Goal: Task Accomplishment & Management: Complete application form

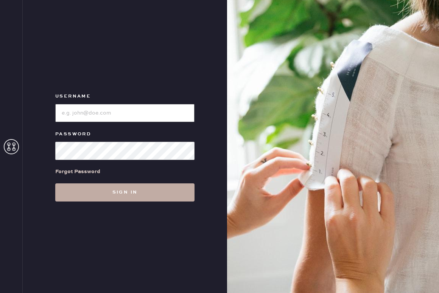
type input "reformationsouthcongress"
click at [125, 192] on button "Sign in" at bounding box center [124, 192] width 139 height 18
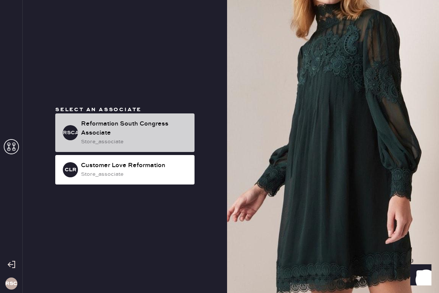
click at [146, 134] on div "Reformation South Congress Associate" at bounding box center [134, 128] width 107 height 18
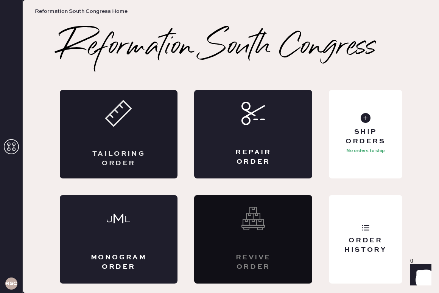
click at [124, 130] on div "Tailoring Order" at bounding box center [119, 134] width 118 height 88
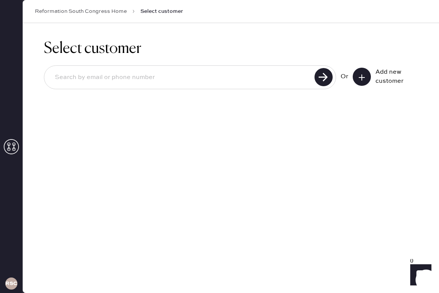
click at [184, 76] on input at bounding box center [180, 77] width 263 height 17
click at [190, 127] on div "Select customer Or Add new customer" at bounding box center [231, 158] width 416 height 270
click at [184, 74] on input at bounding box center [180, 77] width 263 height 17
type input "[EMAIL_ADDRESS][DOMAIN_NAME]"
click at [327, 76] on use at bounding box center [323, 77] width 18 height 18
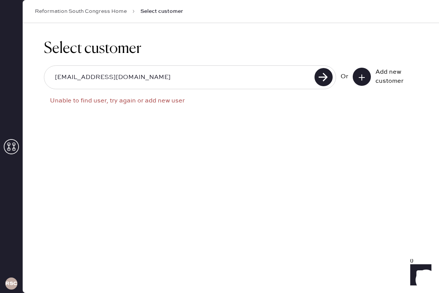
click at [365, 76] on icon at bounding box center [362, 78] width 8 height 8
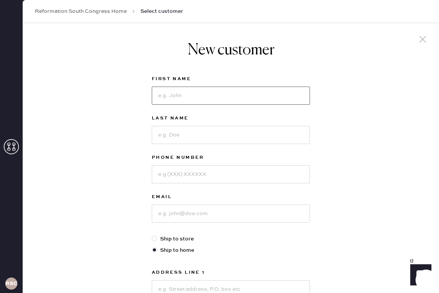
click at [271, 95] on input at bounding box center [231, 96] width 158 height 18
type input "Grace"
click at [257, 136] on input at bounding box center [231, 135] width 158 height 18
click at [249, 208] on input at bounding box center [231, 214] width 158 height 18
type input "[EMAIL_ADDRESS][DOMAIN_NAME]"
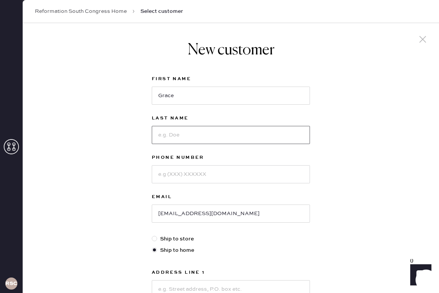
click at [210, 134] on input at bounding box center [231, 135] width 158 height 18
click at [184, 98] on input "Grace" at bounding box center [231, 96] width 158 height 18
click at [183, 136] on input at bounding box center [231, 135] width 158 height 18
type input "B"
type input "[PERSON_NAME]"
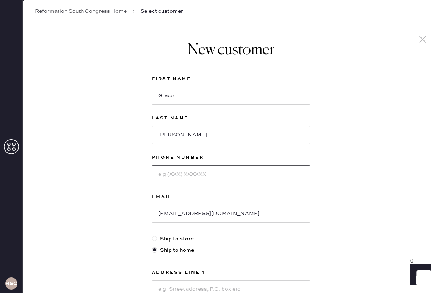
click at [184, 180] on input at bounding box center [231, 174] width 158 height 18
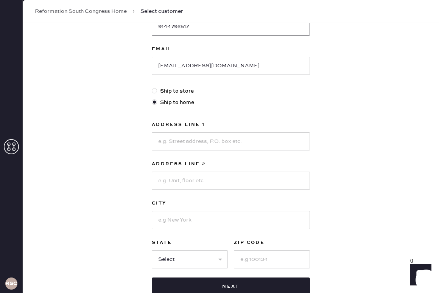
scroll to position [149, 0]
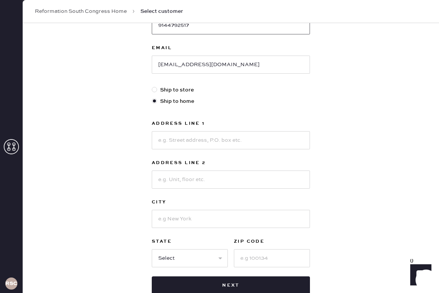
type input "9144792517"
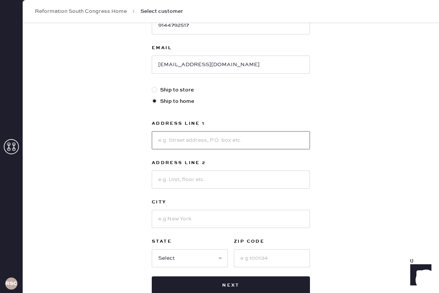
click at [208, 142] on input at bounding box center [231, 140] width 158 height 18
type input "3100 [PERSON_NAME] crossing"
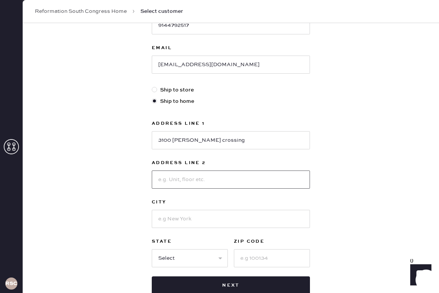
click at [216, 184] on input at bounding box center [231, 179] width 158 height 18
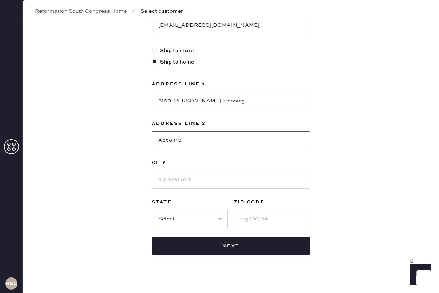
scroll to position [193, 0]
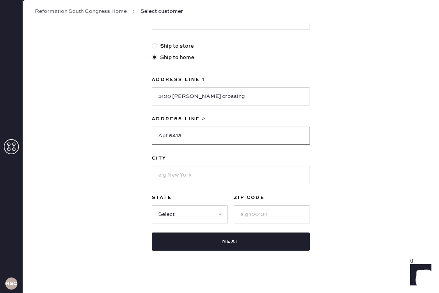
type input "Apt 6413"
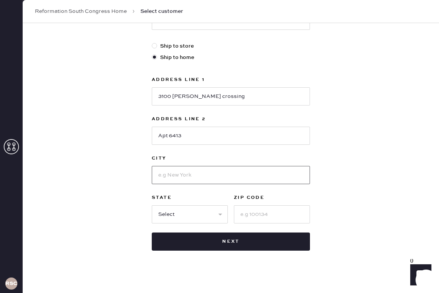
click at [202, 182] on input at bounding box center [231, 175] width 158 height 18
click at [235, 100] on input "3100 [PERSON_NAME] crossing" at bounding box center [231, 96] width 158 height 18
drag, startPoint x: 241, startPoint y: 100, endPoint x: 160, endPoint y: 100, distance: 81.3
click at [160, 100] on input "3100 [PERSON_NAME] crossing" at bounding box center [231, 96] width 158 height 18
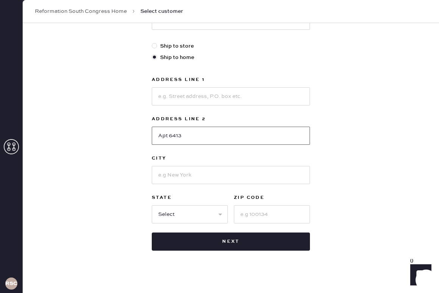
drag, startPoint x: 199, startPoint y: 133, endPoint x: 125, endPoint y: 133, distance: 73.7
click at [125, 133] on div "New customer First Name [PERSON_NAME] Last Name [PERSON_NAME] Phone Number [PHO…" at bounding box center [231, 64] width 416 height 469
click at [155, 44] on div at bounding box center [154, 45] width 5 height 5
click at [152, 42] on input "Ship to store" at bounding box center [152, 42] width 0 height 0
radio input "true"
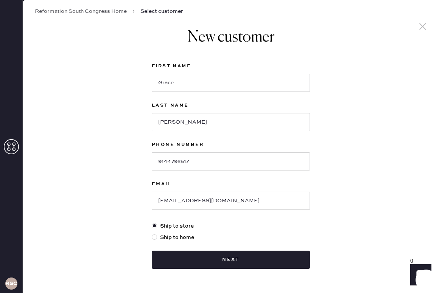
scroll to position [37, 0]
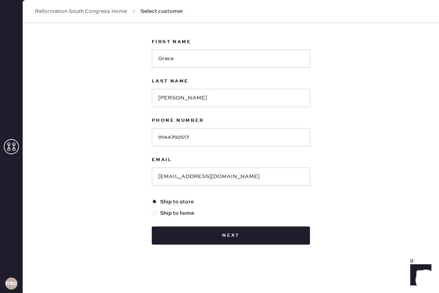
click at [155, 212] on div at bounding box center [154, 212] width 5 height 5
click at [152, 209] on input "Ship to home" at bounding box center [152, 209] width 0 height 0
radio input "true"
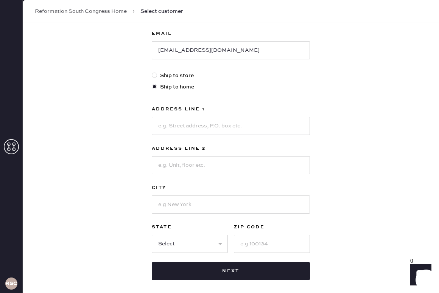
scroll to position [169, 0]
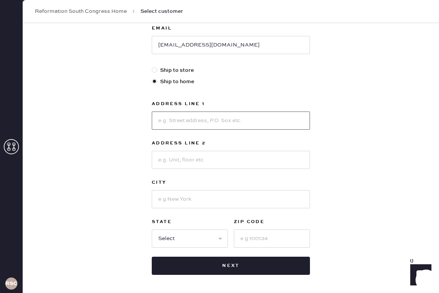
click at [176, 125] on input at bounding box center [231, 121] width 158 height 18
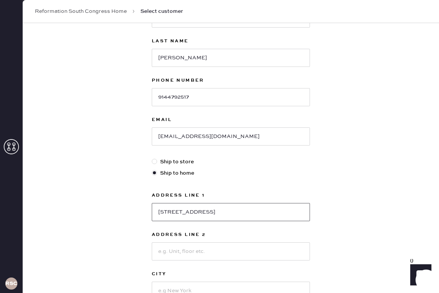
scroll to position [55, 0]
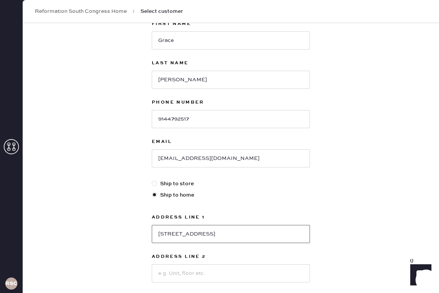
type input "[STREET_ADDRESS]"
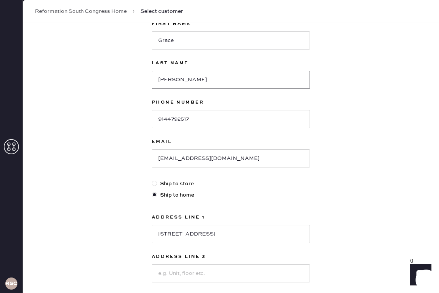
click at [192, 81] on input "[PERSON_NAME]" at bounding box center [231, 80] width 158 height 18
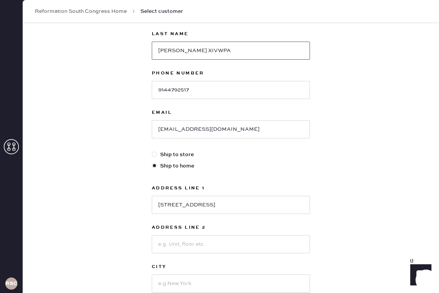
scroll to position [96, 0]
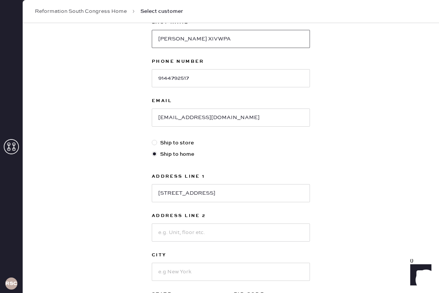
type input "[PERSON_NAME] XIVWPA"
click at [224, 232] on input at bounding box center [231, 232] width 158 height 18
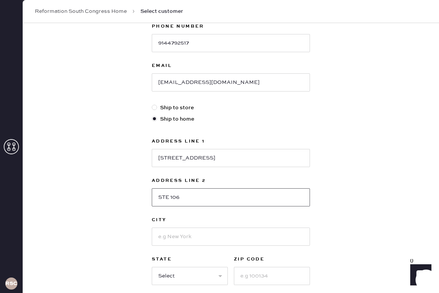
scroll to position [136, 0]
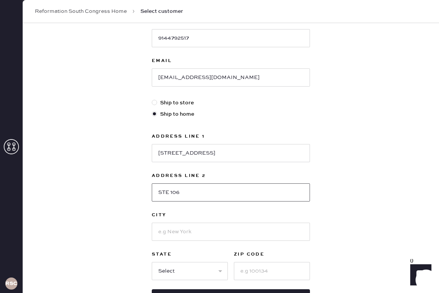
type input "STE 106"
click at [220, 235] on input at bounding box center [231, 232] width 158 height 18
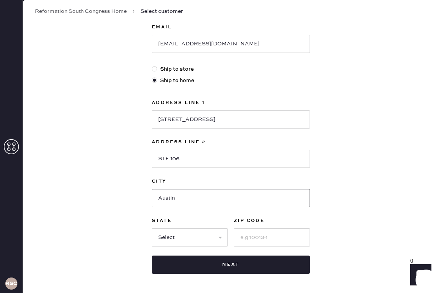
scroll to position [171, 0]
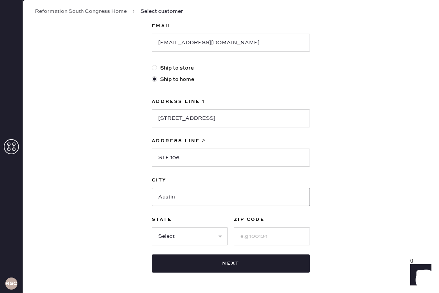
type input "Austin"
click at [255, 234] on input at bounding box center [272, 236] width 76 height 18
type input "78758"
click at [217, 236] on select "Select AK AL AR AZ CA CO CT [GEOGRAPHIC_DATA] DE FL [GEOGRAPHIC_DATA] HI [GEOGR…" at bounding box center [190, 236] width 76 height 18
select select "[GEOGRAPHIC_DATA]"
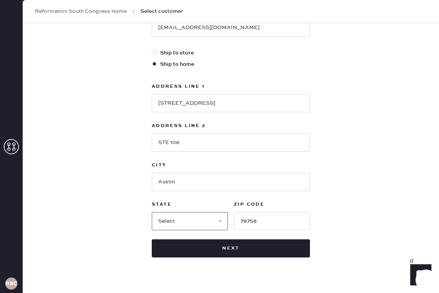
scroll to position [199, 0]
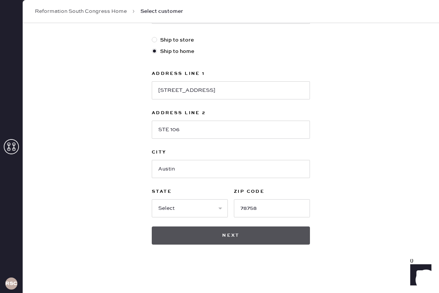
click at [276, 240] on button "Next" at bounding box center [231, 235] width 158 height 18
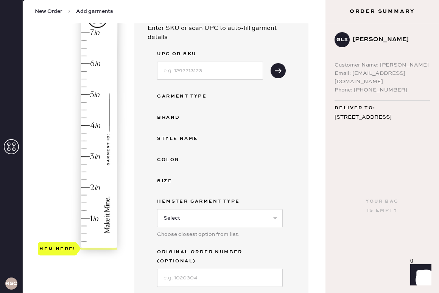
scroll to position [68, 0]
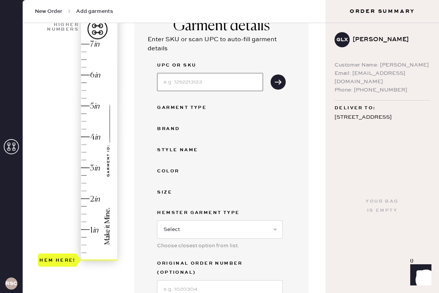
click at [208, 84] on input at bounding box center [210, 82] width 106 height 18
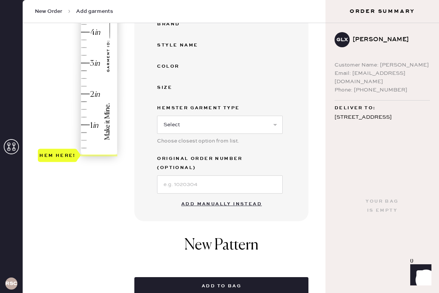
scroll to position [173, 0]
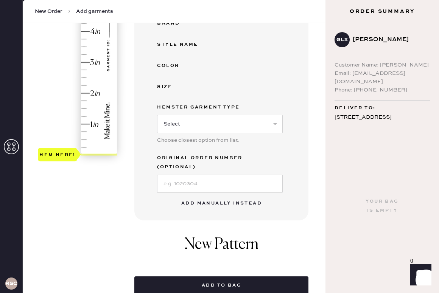
click at [211, 196] on button "Add manually instead" at bounding box center [222, 203] width 90 height 15
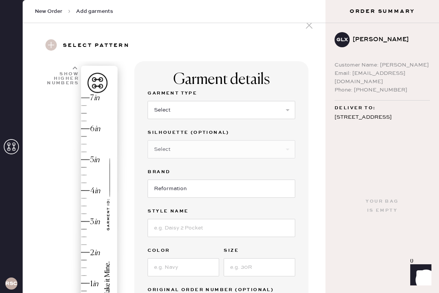
scroll to position [17, 0]
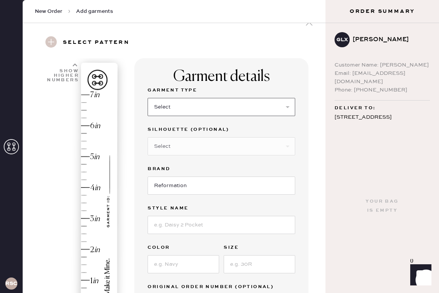
click at [229, 107] on select "Select Basic Skirt Jeans Leggings Pants Shorts Basic Sleeved Dress Basic Sleeve…" at bounding box center [220, 107] width 147 height 18
select select "2"
click at [228, 148] on select "Select Shorts Cropped Flare Boot Cut Straight Skinny Other" at bounding box center [220, 146] width 147 height 18
select select "7"
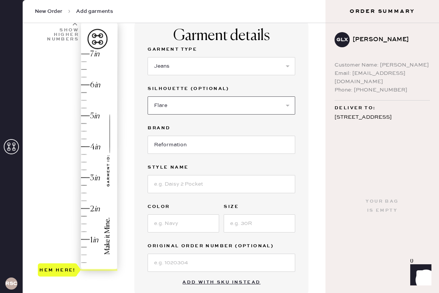
scroll to position [65, 0]
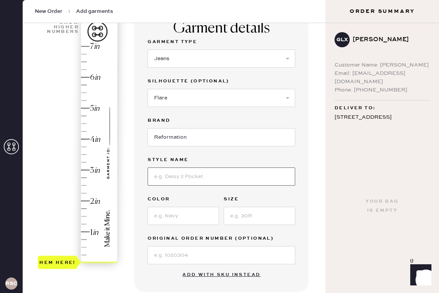
click at [218, 178] on input at bounding box center [220, 176] width 147 height 18
type input "[PERSON_NAME] High Rise Slouchy Wide Leg [PERSON_NAME]"
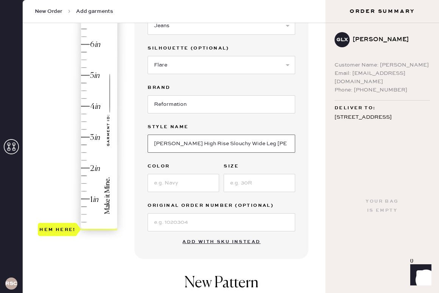
scroll to position [99, 0]
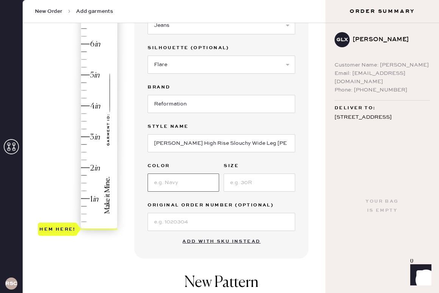
click at [193, 185] on input at bounding box center [182, 183] width 71 height 18
type input "[US_STATE]"
click at [242, 185] on input at bounding box center [258, 183] width 71 height 18
type input "30"
click at [220, 225] on input at bounding box center [220, 222] width 147 height 18
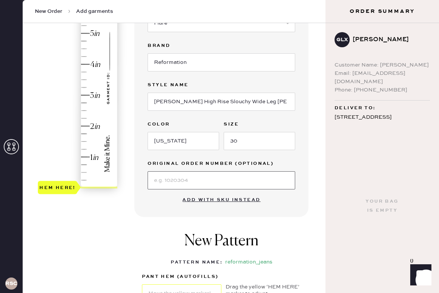
scroll to position [141, 0]
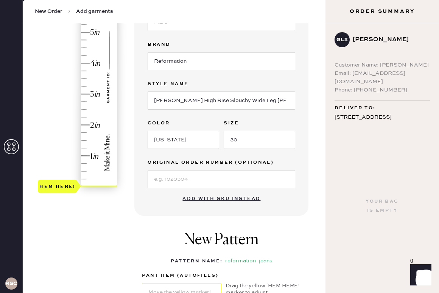
click at [278, 246] on div "New Pattern Pattern Name : reformation_jeans 1 in 2 in 3 in 4 in Show higher nu…" at bounding box center [221, 267] width 174 height 88
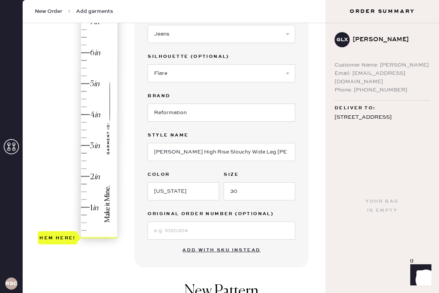
scroll to position [86, 0]
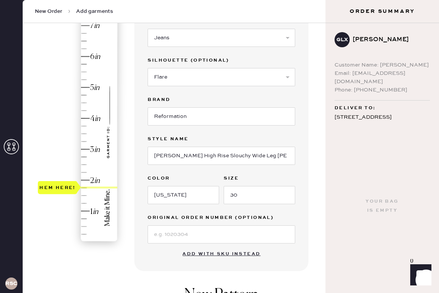
type input "2"
drag, startPoint x: 62, startPoint y: 241, endPoint x: 62, endPoint y: 183, distance: 58.6
click at [62, 183] on div "Hem here!" at bounding box center [57, 179] width 36 height 9
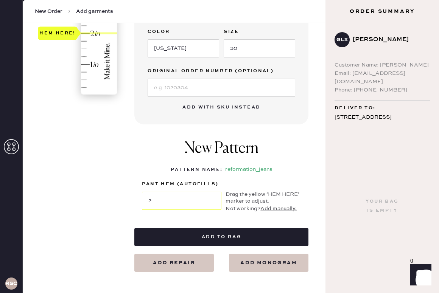
scroll to position [233, 0]
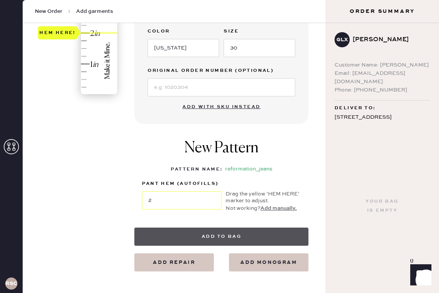
click at [170, 237] on button "Add to bag" at bounding box center [221, 237] width 174 height 18
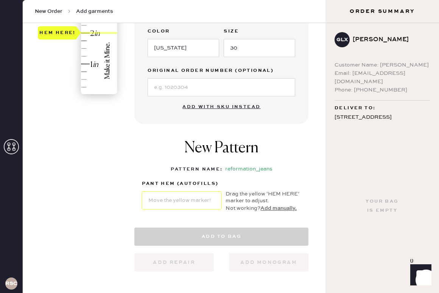
select select "2"
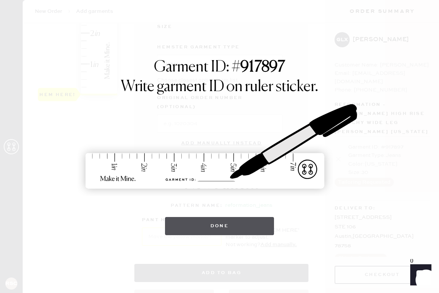
click at [211, 228] on button "Done" at bounding box center [219, 226] width 109 height 18
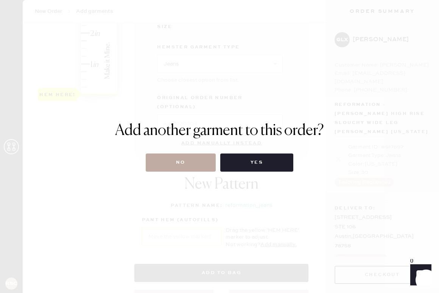
click at [184, 163] on button "No" at bounding box center [181, 162] width 70 height 18
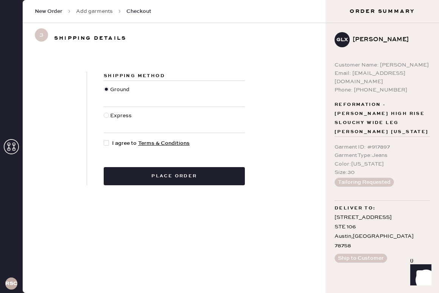
click at [109, 143] on div at bounding box center [108, 143] width 8 height 8
click at [104, 139] on input "I agree to Terms & Conditions" at bounding box center [104, 139] width 0 height 0
checkbox input "true"
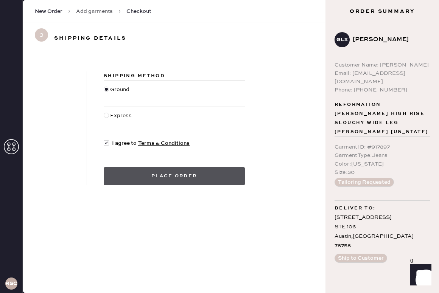
click at [172, 176] on button "Place order" at bounding box center [174, 176] width 141 height 18
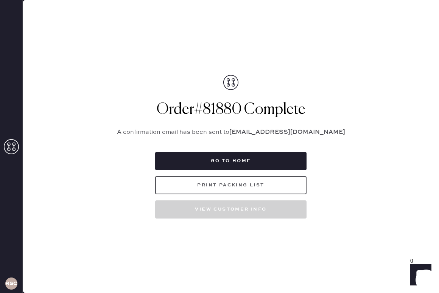
click at [186, 189] on button "Print Packing List" at bounding box center [230, 185] width 151 height 18
